Goal: Information Seeking & Learning: Learn about a topic

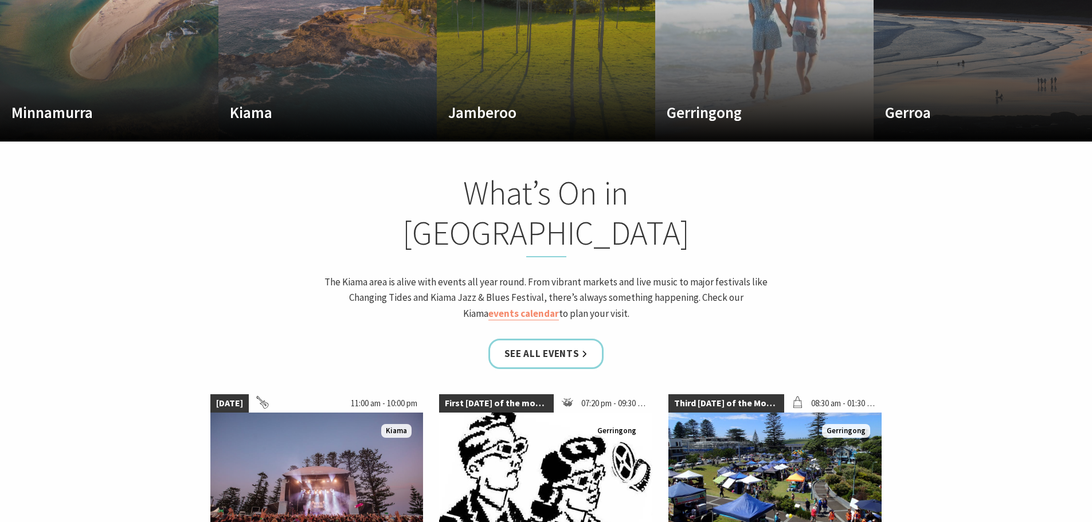
scroll to position [917, 0]
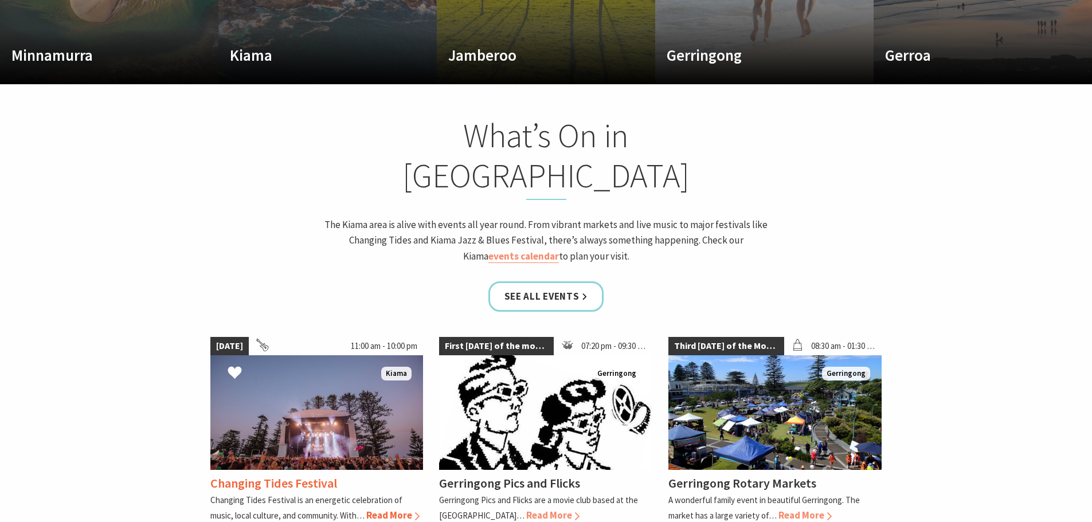
click at [393, 509] on span "Read More" at bounding box center [392, 515] width 53 height 13
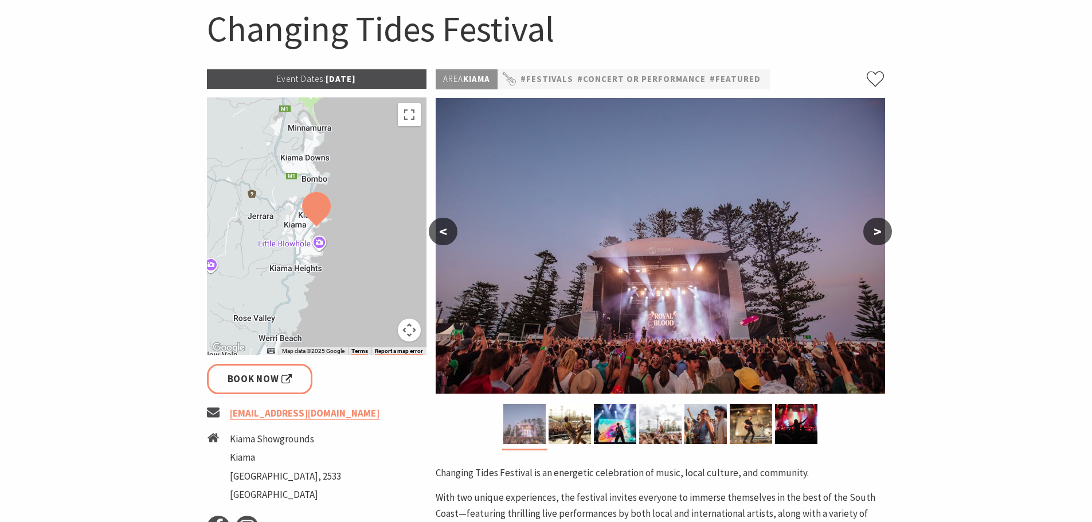
scroll to position [57, 0]
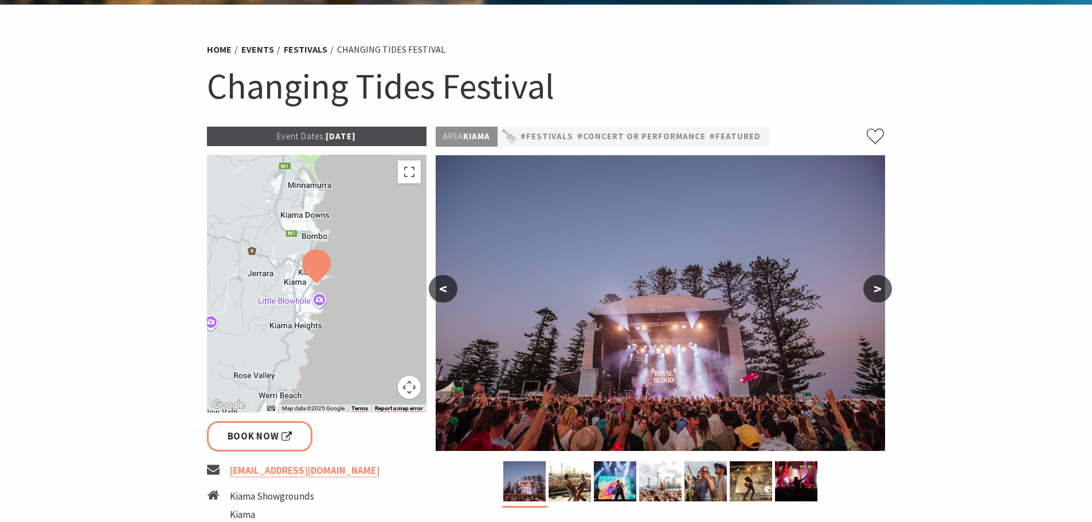
click at [885, 287] on button ">" at bounding box center [877, 289] width 29 height 28
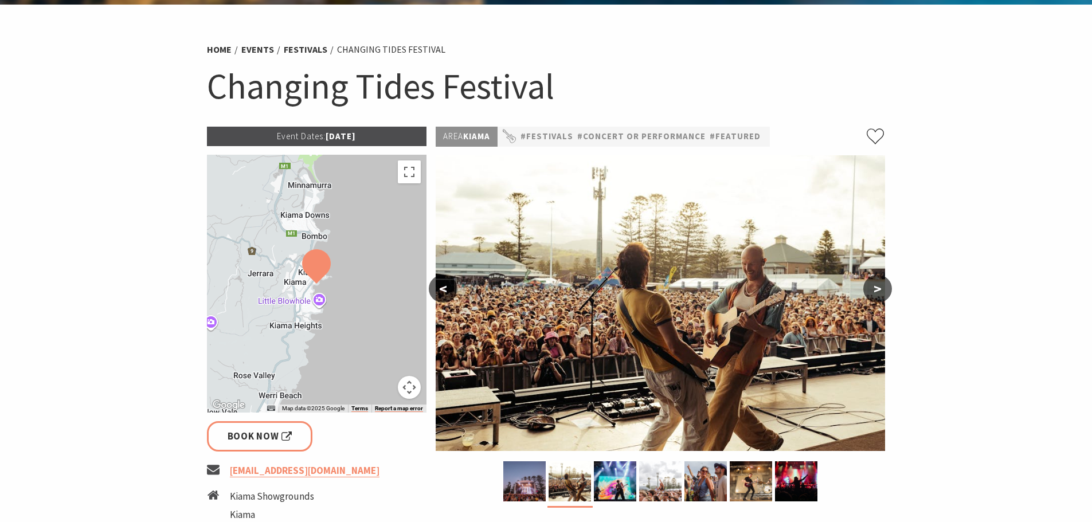
click at [885, 287] on button ">" at bounding box center [877, 289] width 29 height 28
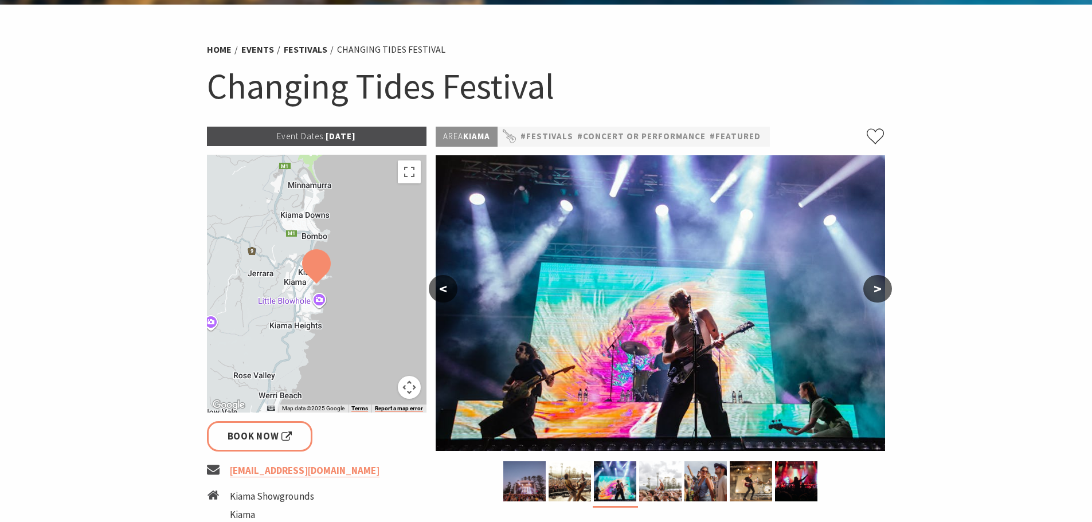
click at [885, 287] on button ">" at bounding box center [877, 289] width 29 height 28
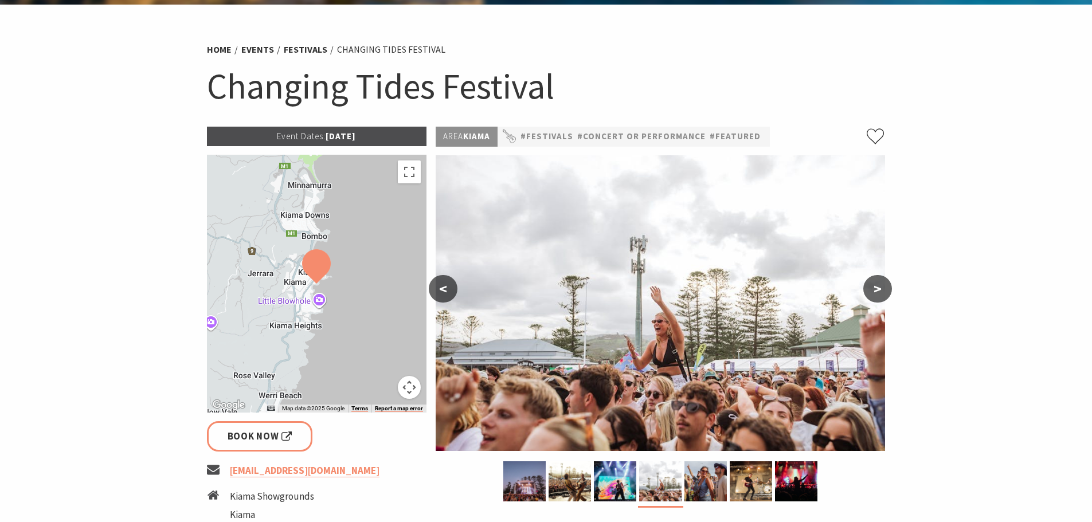
click at [885, 287] on button ">" at bounding box center [877, 289] width 29 height 28
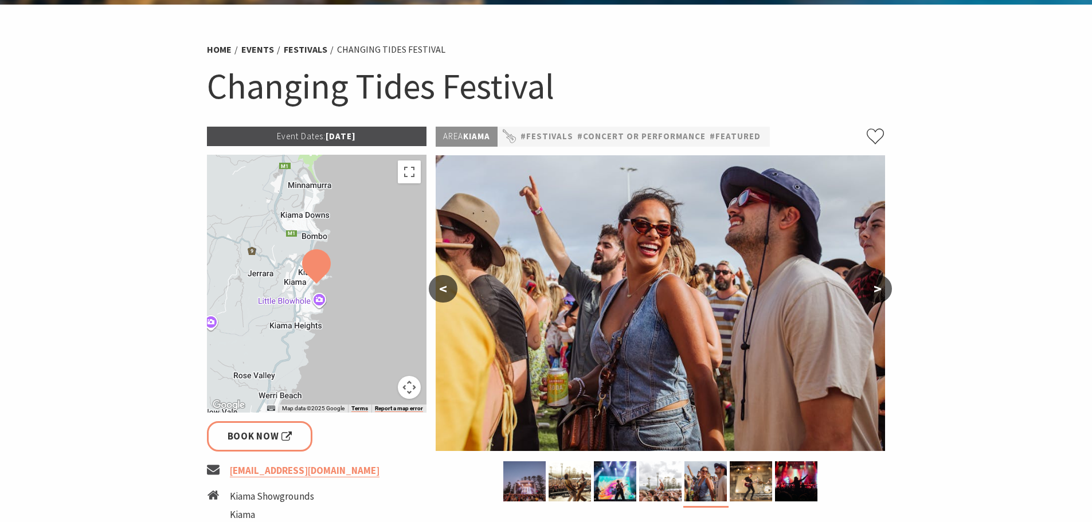
click at [885, 287] on button ">" at bounding box center [877, 289] width 29 height 28
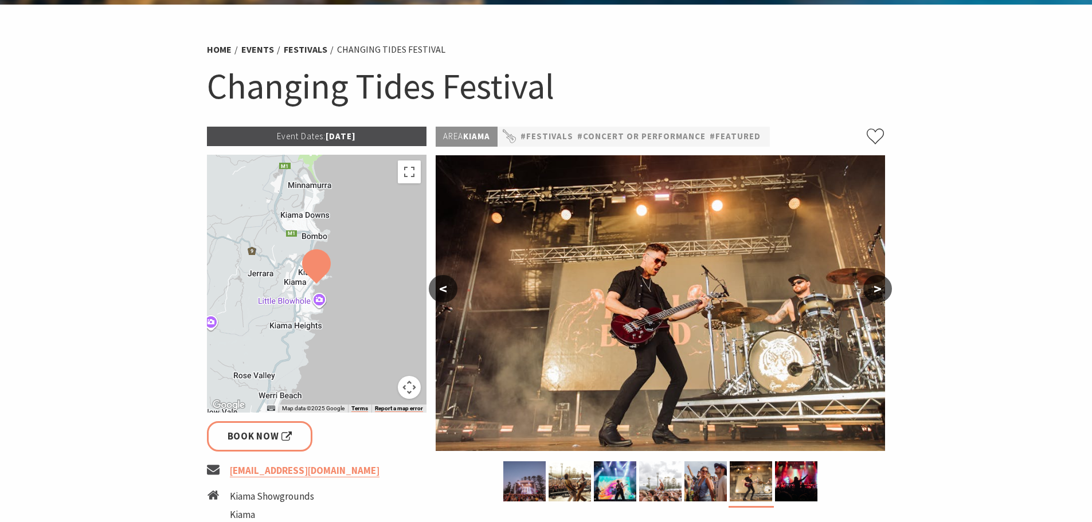
click at [885, 287] on button ">" at bounding box center [877, 289] width 29 height 28
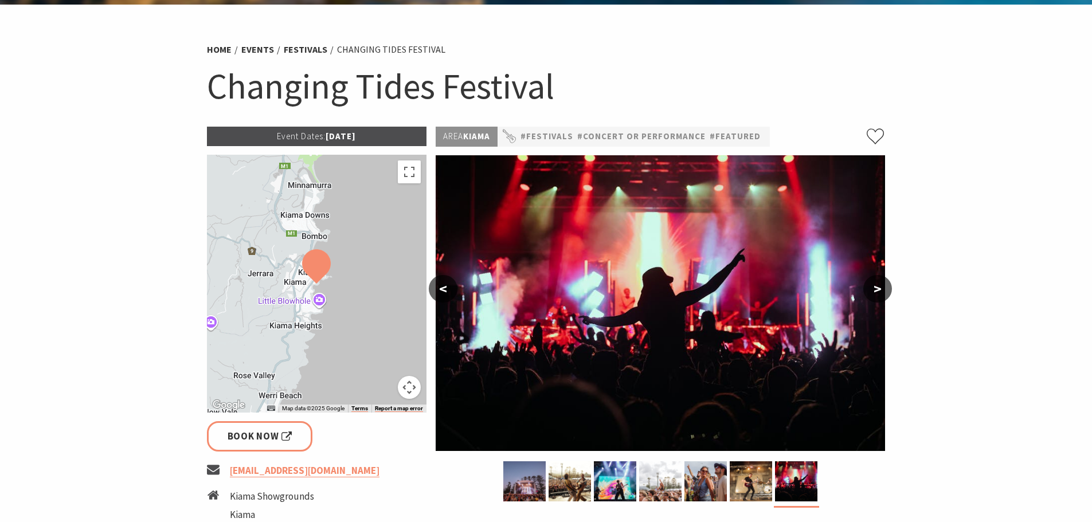
click at [885, 287] on button ">" at bounding box center [877, 289] width 29 height 28
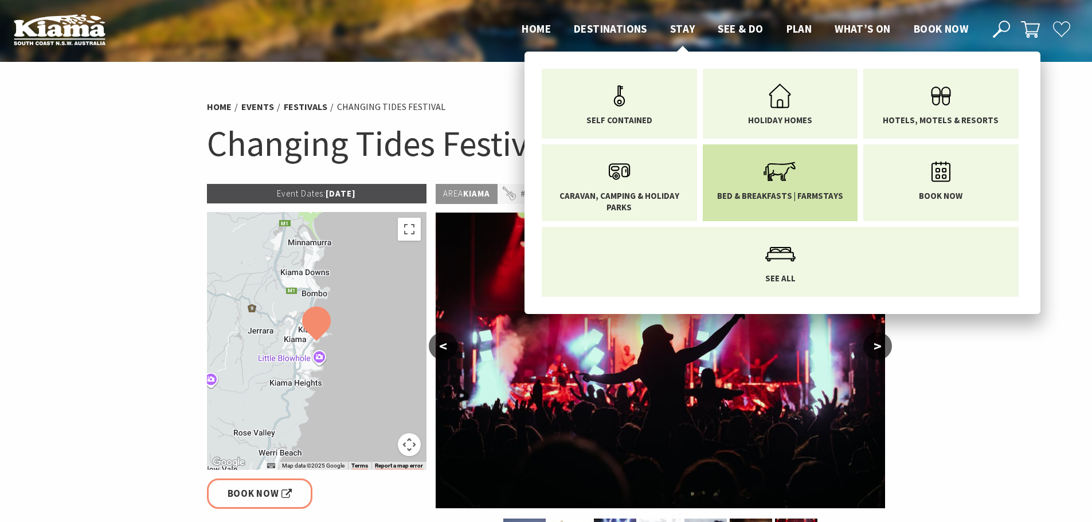
click at [786, 186] on icon "Main Menu" at bounding box center [779, 171] width 37 height 37
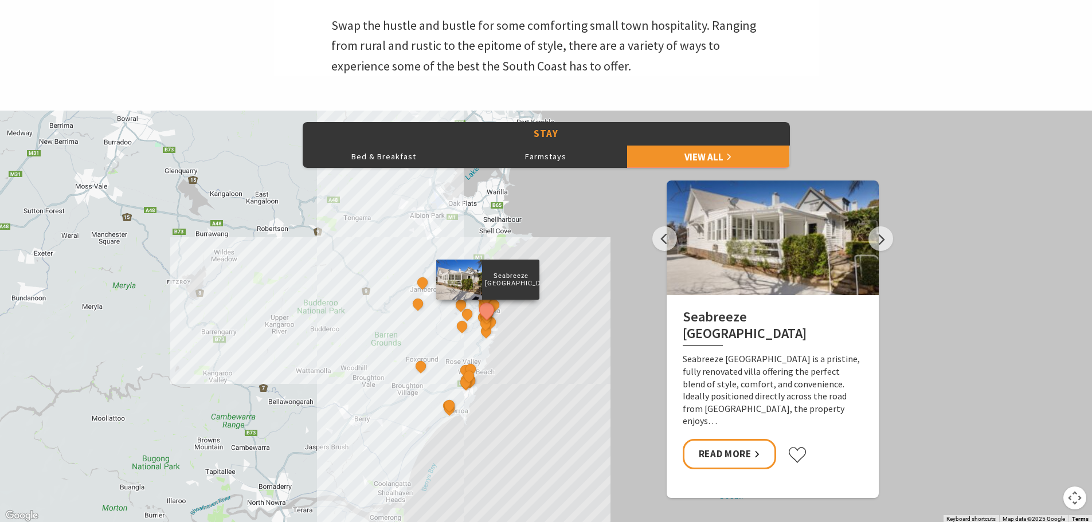
scroll to position [458, 0]
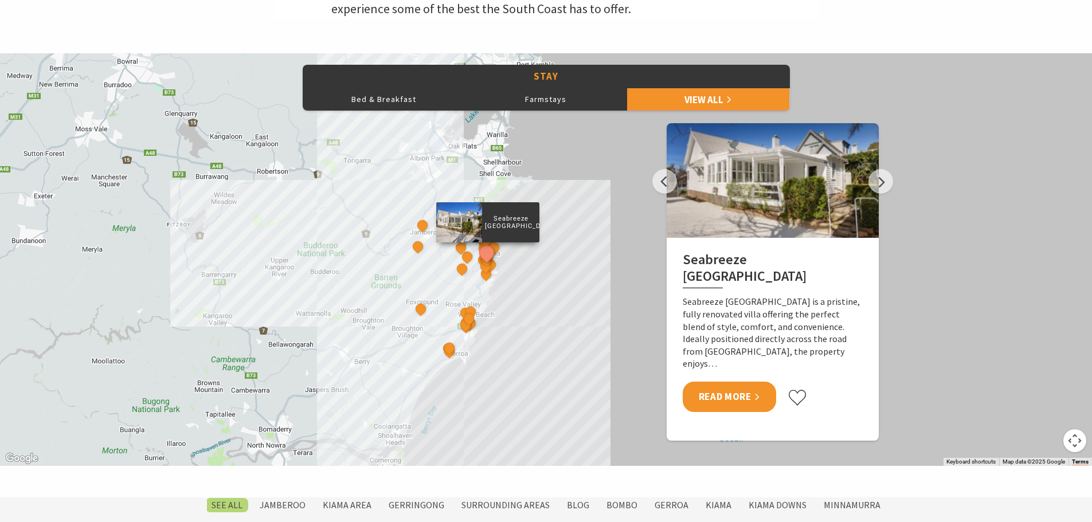
click at [724, 403] on link "Read More" at bounding box center [729, 397] width 93 height 30
click at [882, 181] on button "Next" at bounding box center [880, 181] width 25 height 25
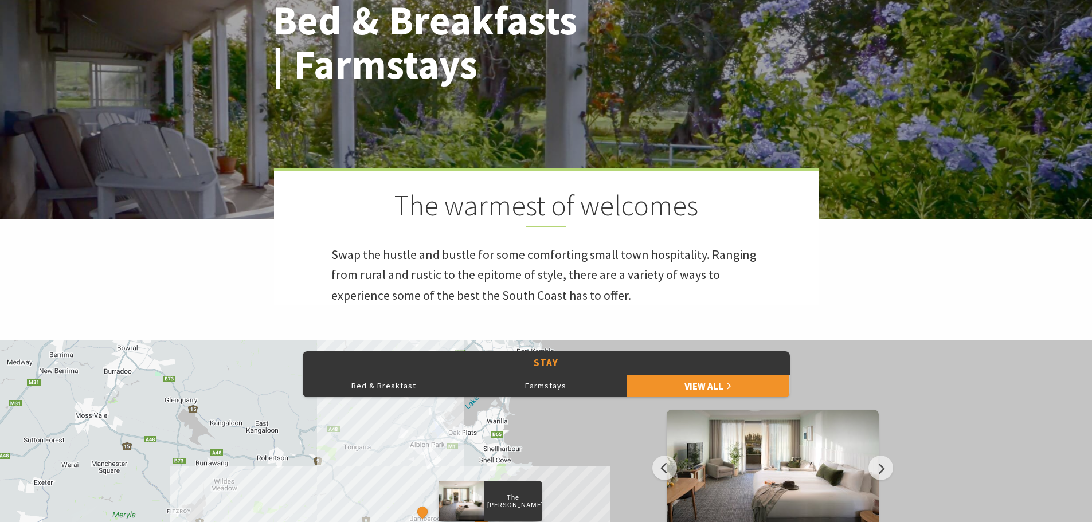
scroll to position [0, 0]
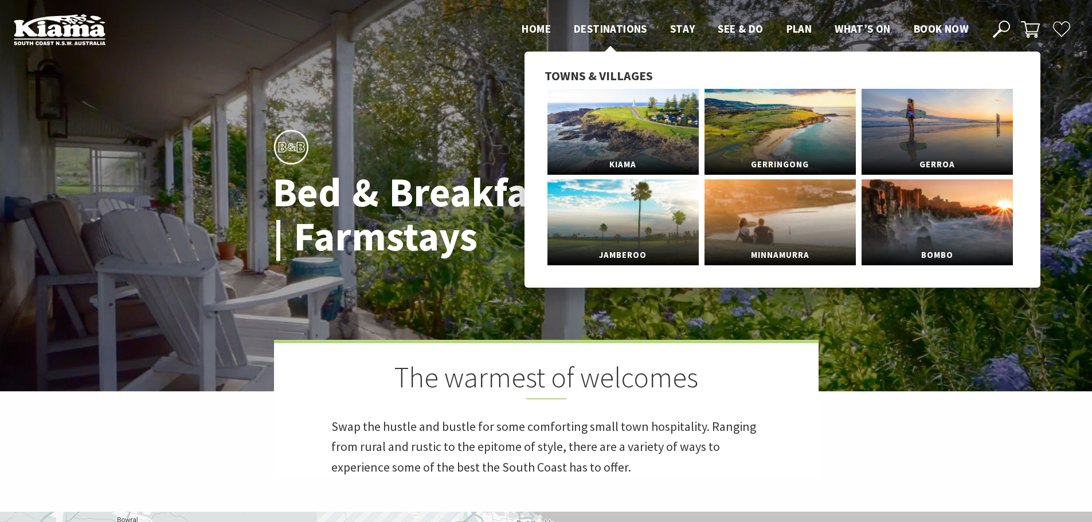
click at [623, 28] on span "Destinations" at bounding box center [610, 29] width 73 height 14
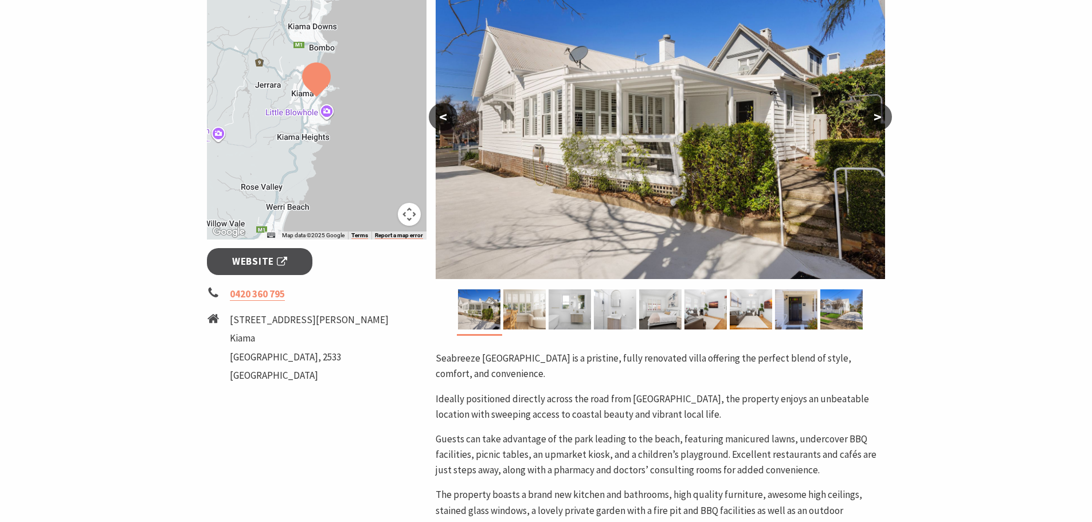
scroll to position [287, 0]
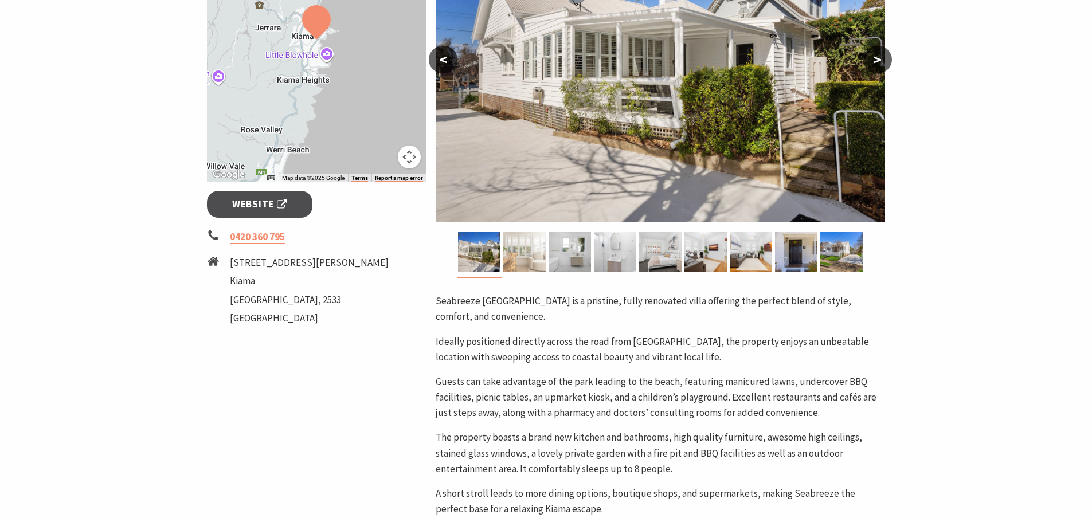
click at [518, 247] on img at bounding box center [524, 252] width 42 height 40
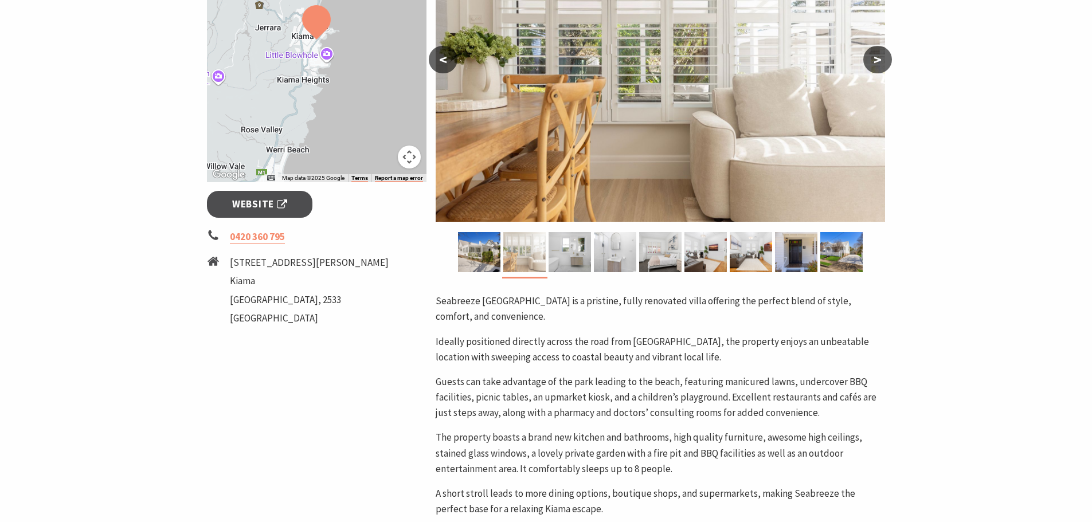
scroll to position [229, 0]
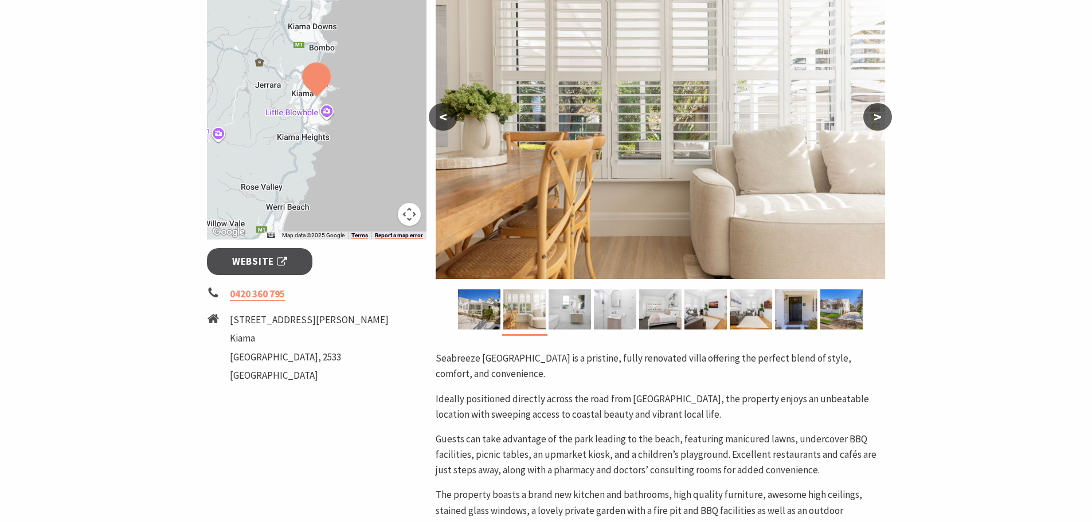
click at [879, 116] on button ">" at bounding box center [877, 117] width 29 height 28
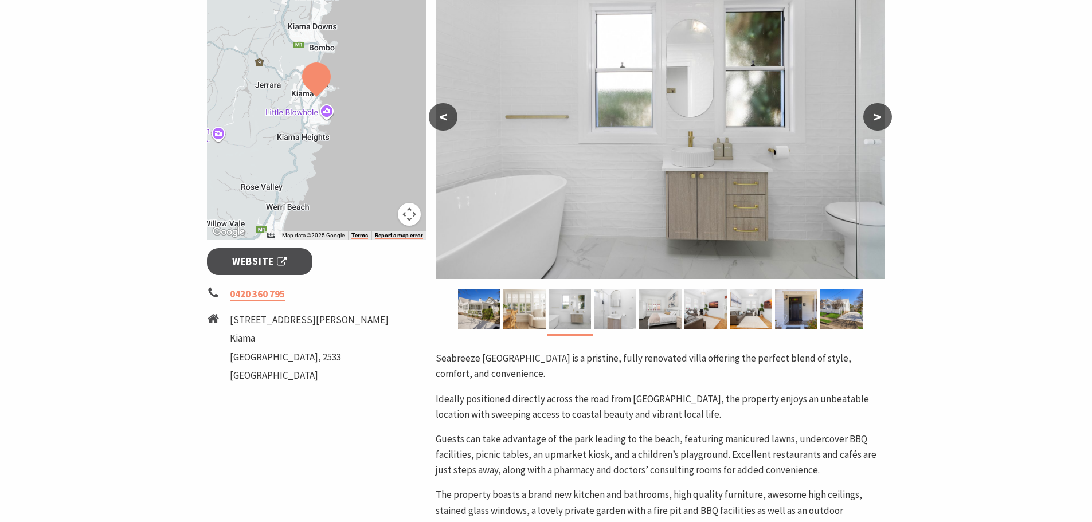
click at [879, 116] on button ">" at bounding box center [877, 117] width 29 height 28
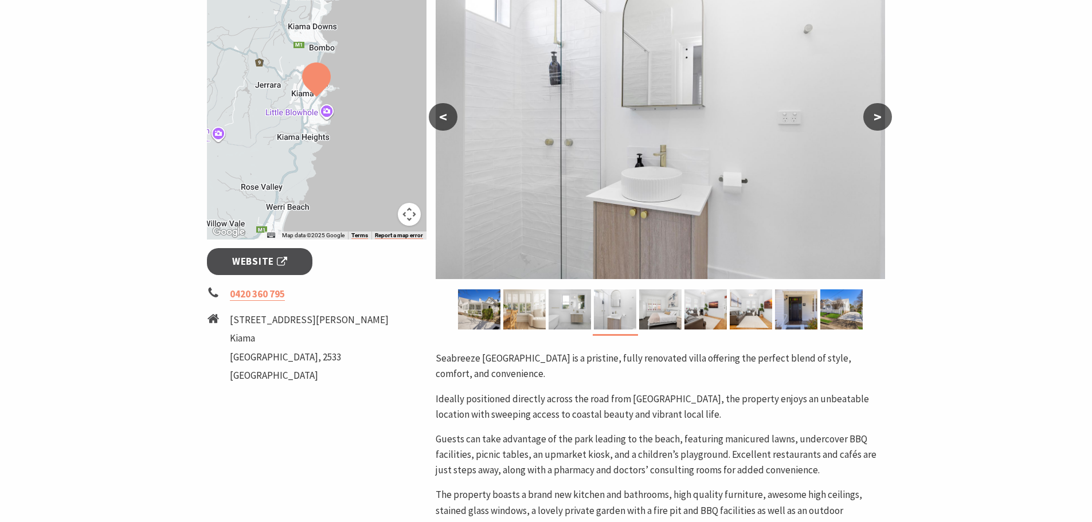
click at [879, 116] on button ">" at bounding box center [877, 117] width 29 height 28
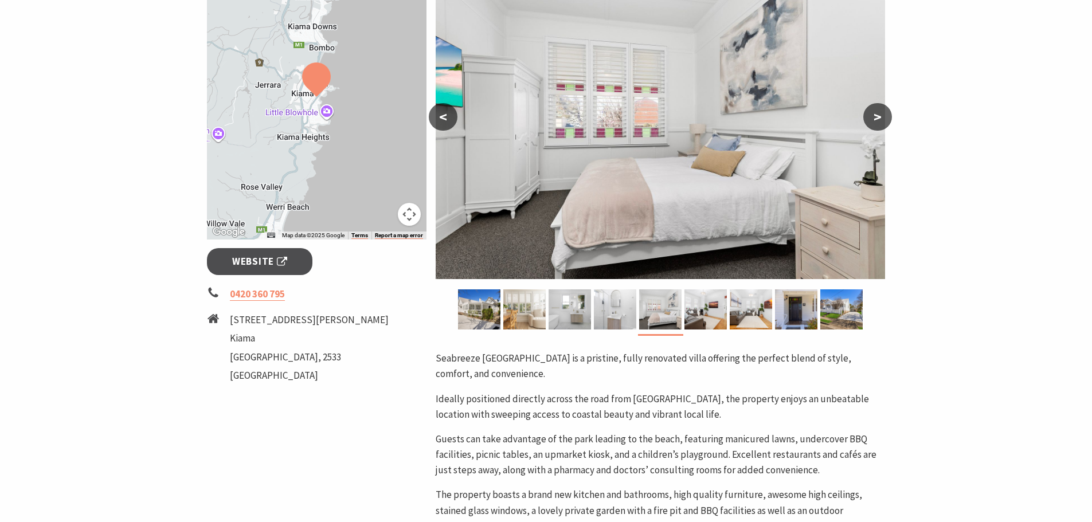
click at [879, 116] on button ">" at bounding box center [877, 117] width 29 height 28
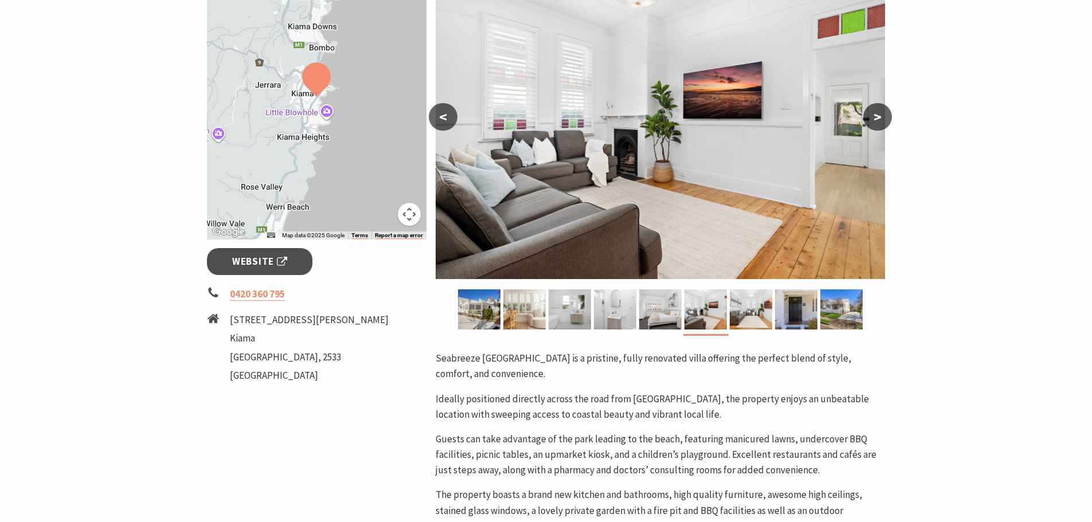
click at [879, 116] on button ">" at bounding box center [877, 117] width 29 height 28
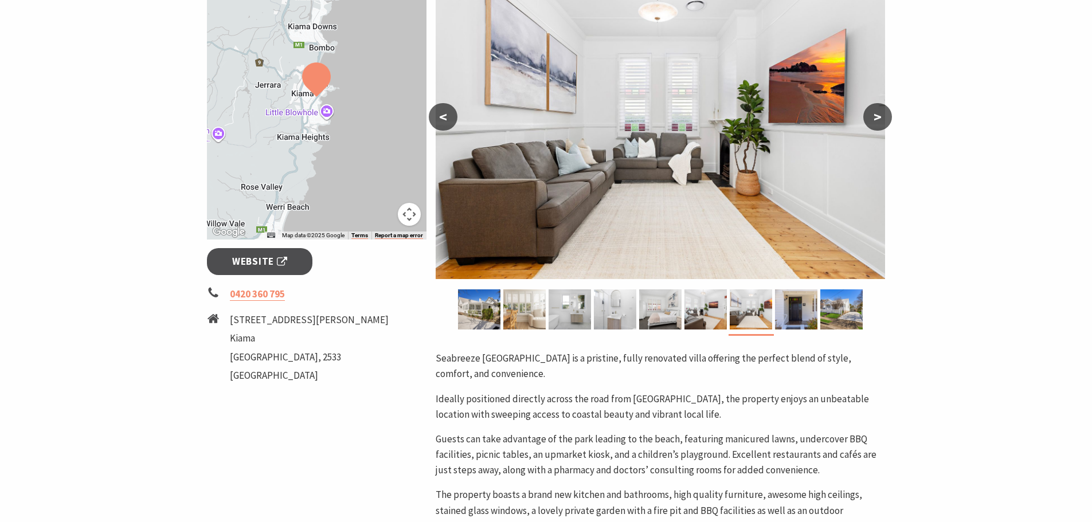
click at [879, 116] on button ">" at bounding box center [877, 117] width 29 height 28
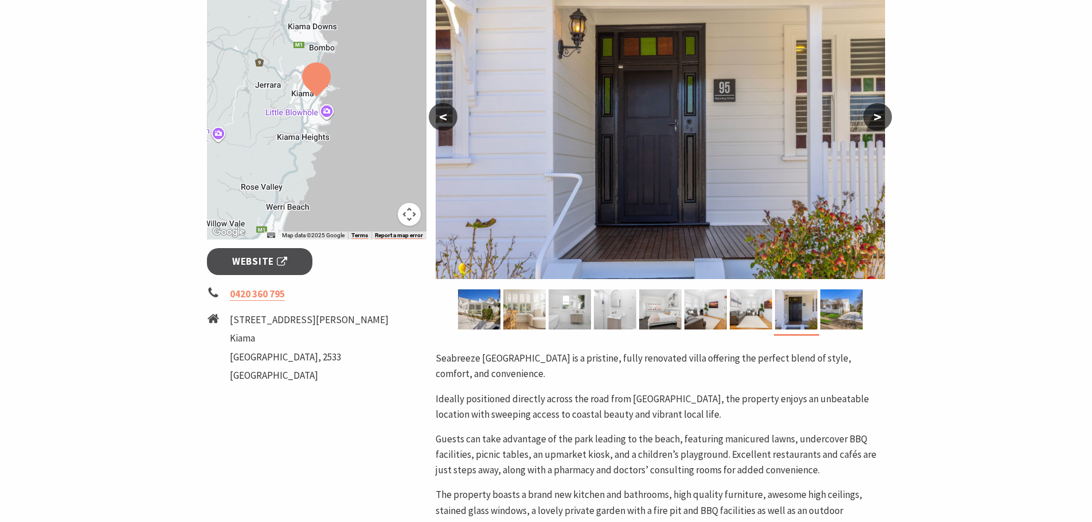
click at [879, 116] on button ">" at bounding box center [877, 117] width 29 height 28
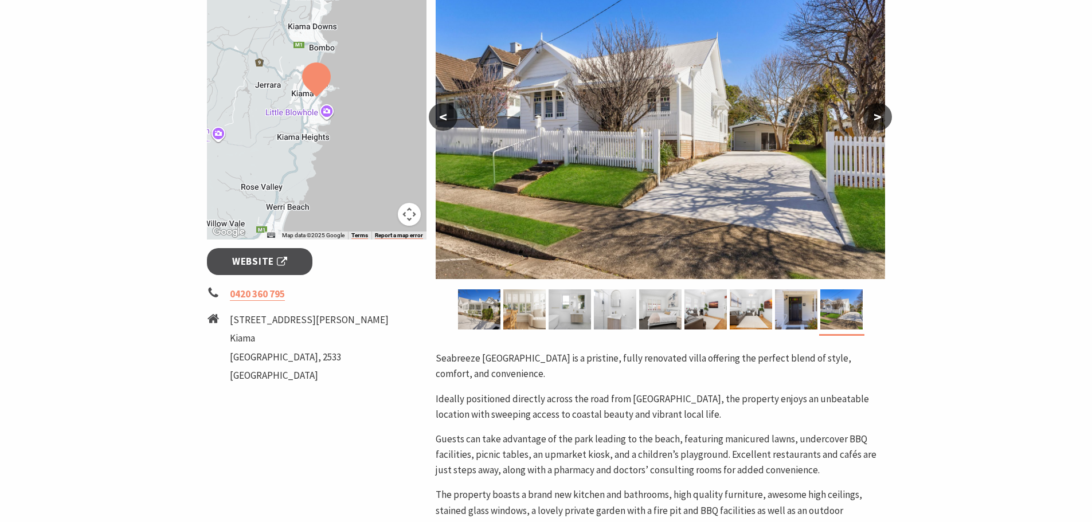
click at [879, 116] on button ">" at bounding box center [877, 117] width 29 height 28
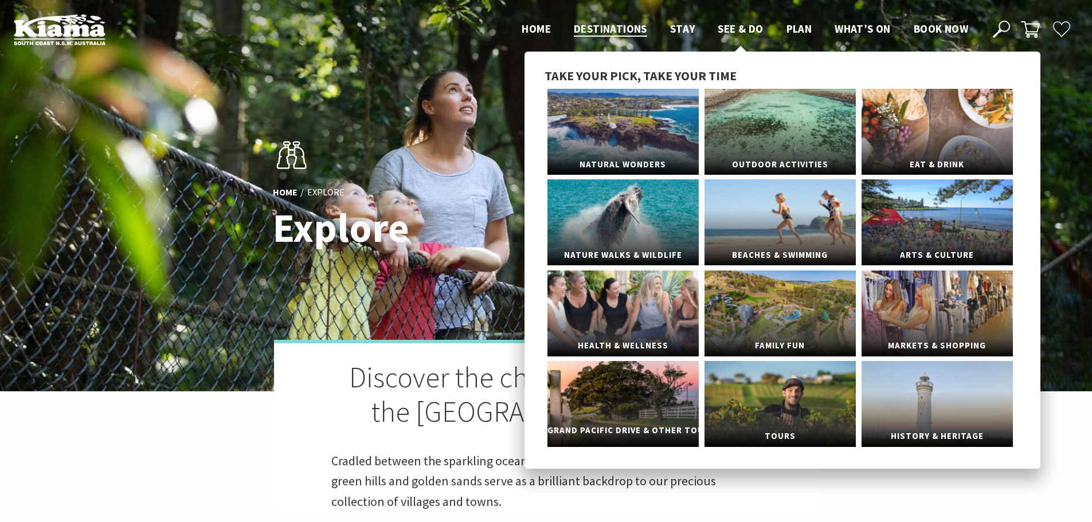
click at [628, 376] on link "Grand Pacific Drive & Other Touring" at bounding box center [622, 404] width 151 height 86
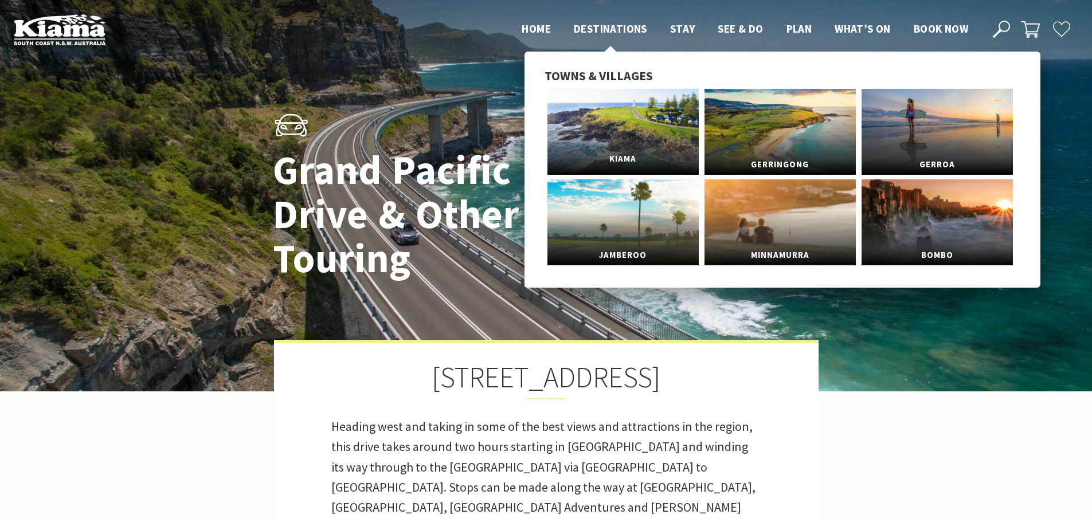
click at [618, 142] on link "Kiama" at bounding box center [622, 132] width 151 height 86
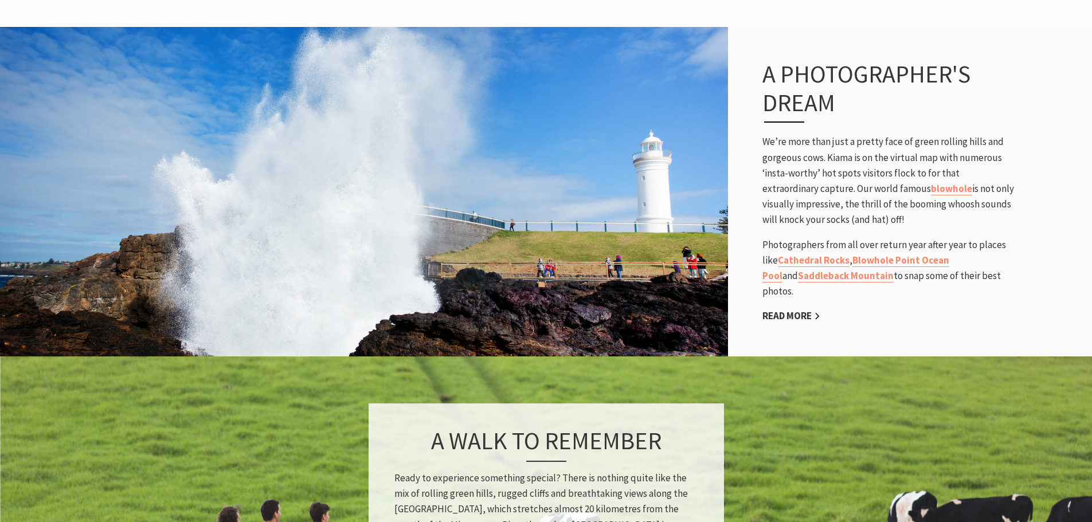
scroll to position [860, 0]
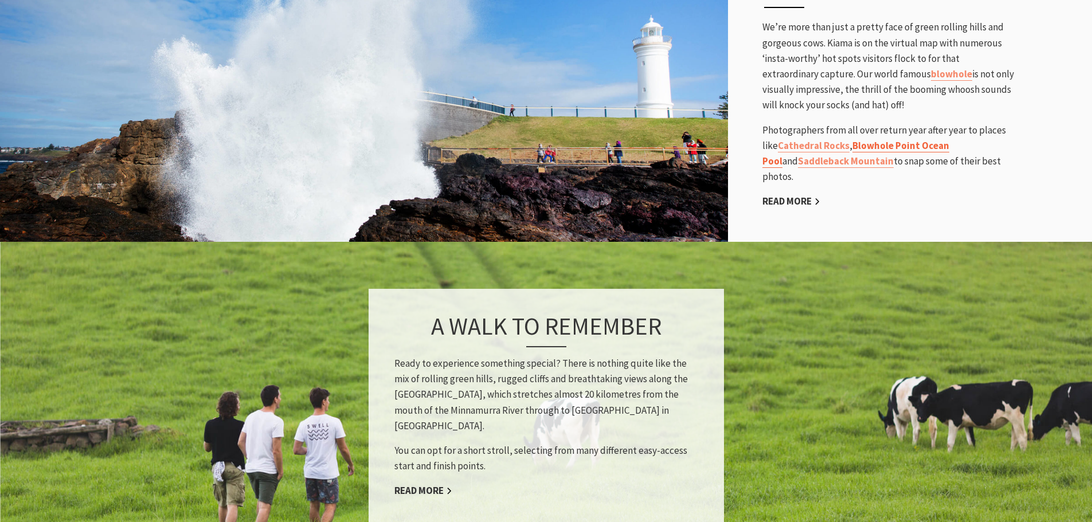
click at [906, 139] on link "Blowhole Point Ocean Pool" at bounding box center [855, 153] width 187 height 29
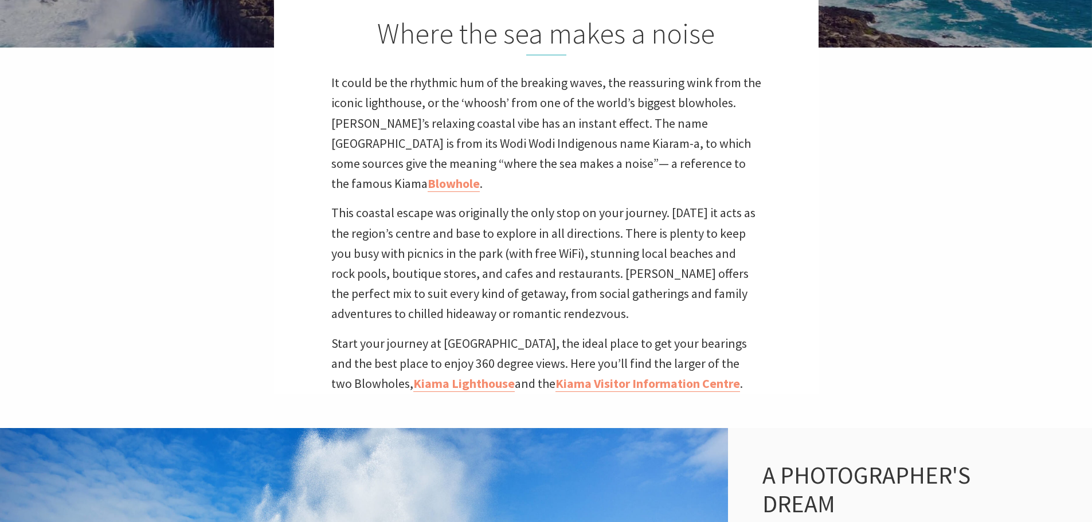
scroll to position [0, 0]
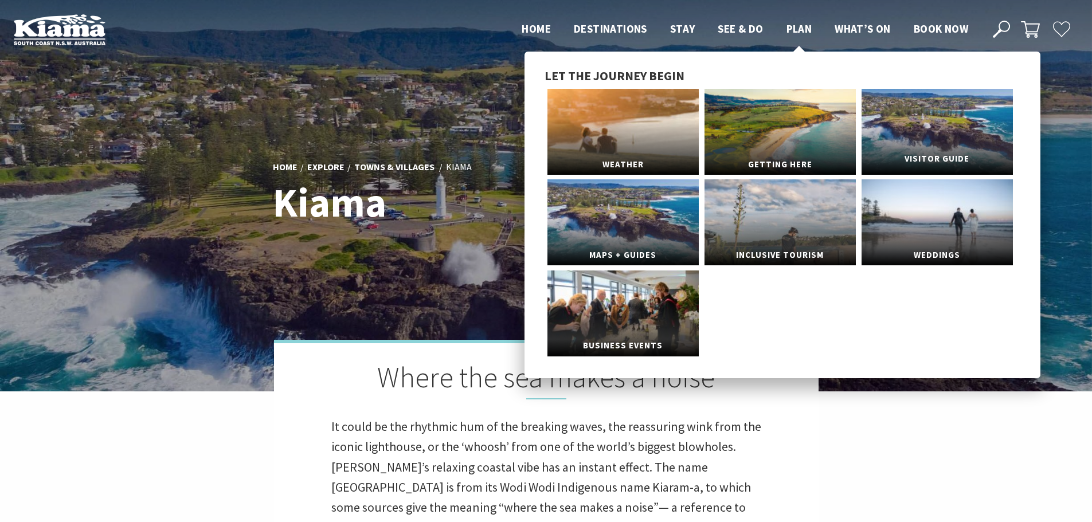
click at [954, 140] on link "Visitor Guide" at bounding box center [936, 132] width 151 height 86
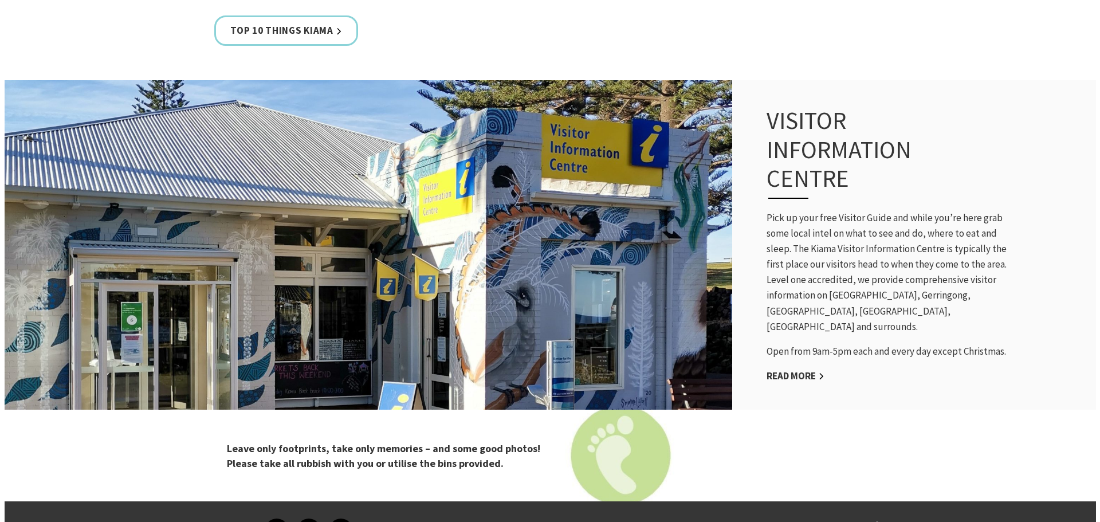
scroll to position [630, 0]
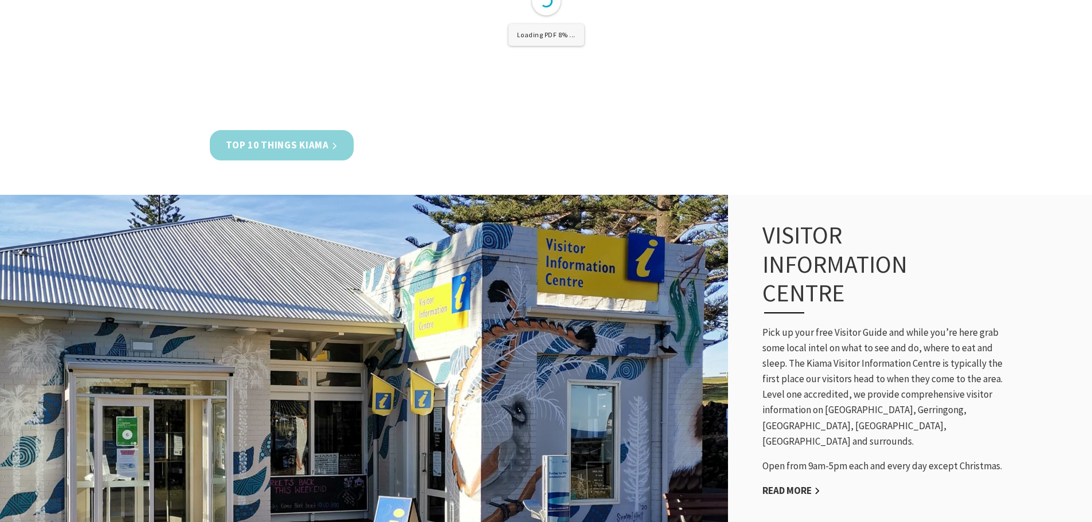
click at [289, 151] on link "Top 10 Things Kiama" at bounding box center [282, 145] width 144 height 30
